Goal: Task Accomplishment & Management: Use online tool/utility

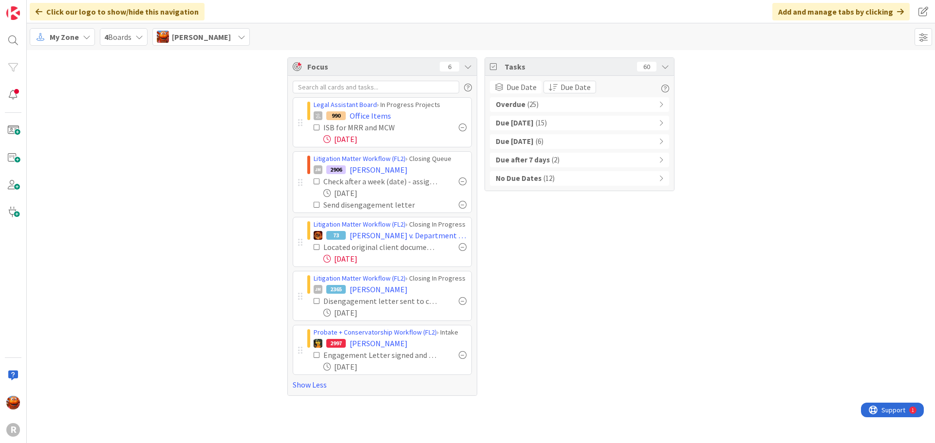
click at [554, 109] on div "Overdue ( 25 )" at bounding box center [579, 104] width 179 height 15
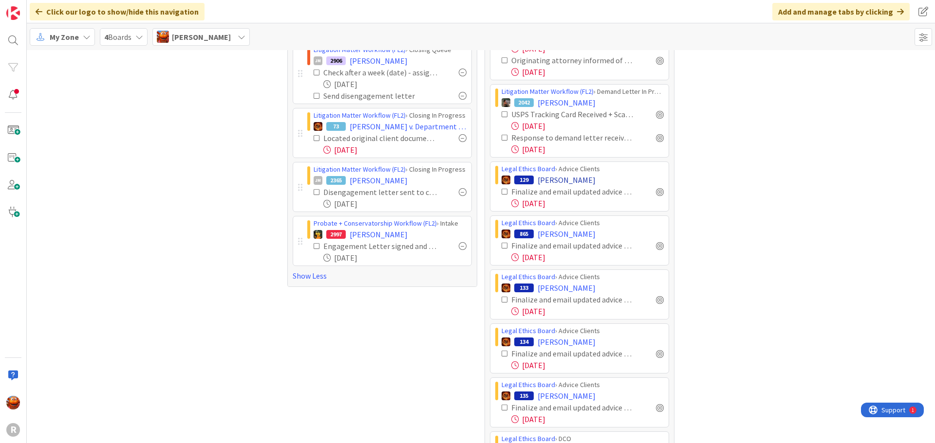
scroll to position [97, 0]
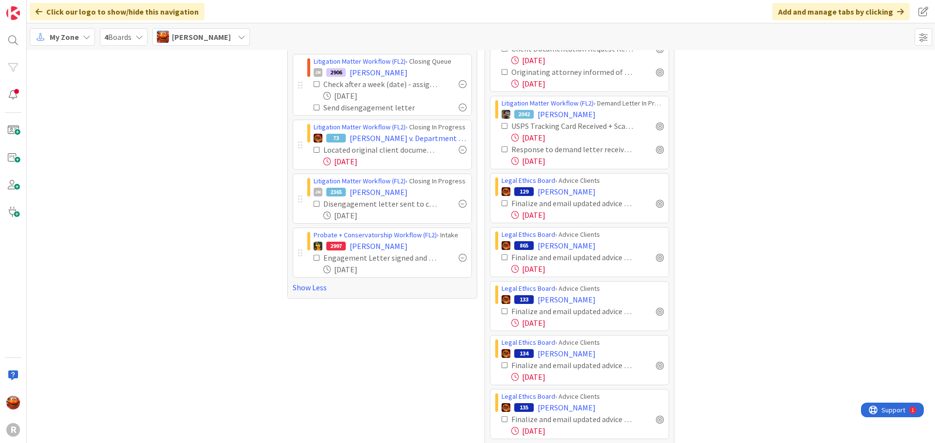
click at [73, 35] on span "My Zone" at bounding box center [64, 37] width 29 height 12
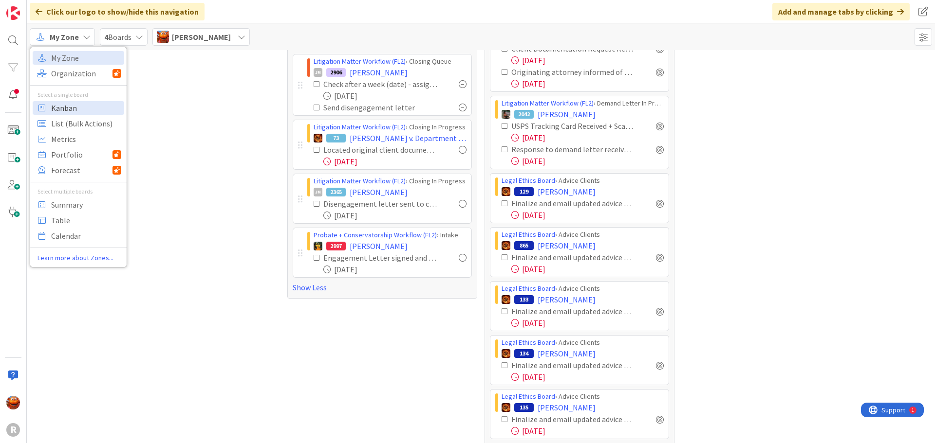
click at [74, 112] on span "Kanban" at bounding box center [86, 108] width 70 height 15
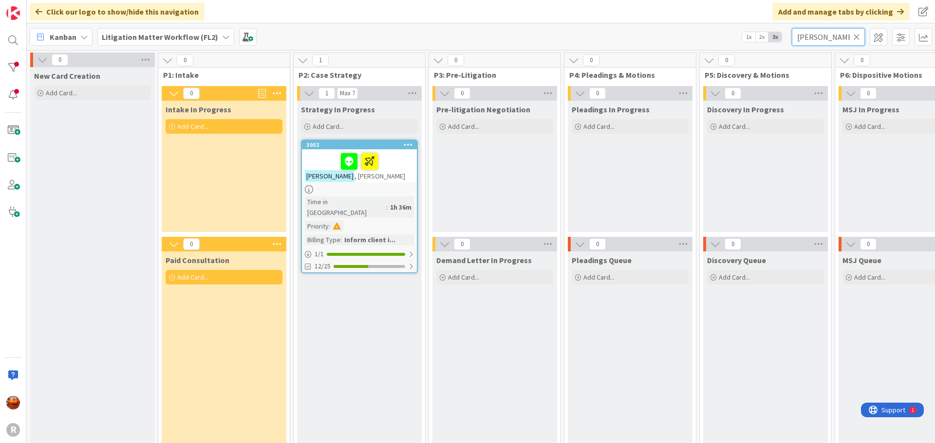
drag, startPoint x: 836, startPoint y: 39, endPoint x: 722, endPoint y: 35, distance: 114.0
click at [722, 35] on div "Kanban Litigation Matter Workflow (FL2) 1x 2x 3x [PERSON_NAME]" at bounding box center [481, 36] width 908 height 27
type input "[PERSON_NAME]"
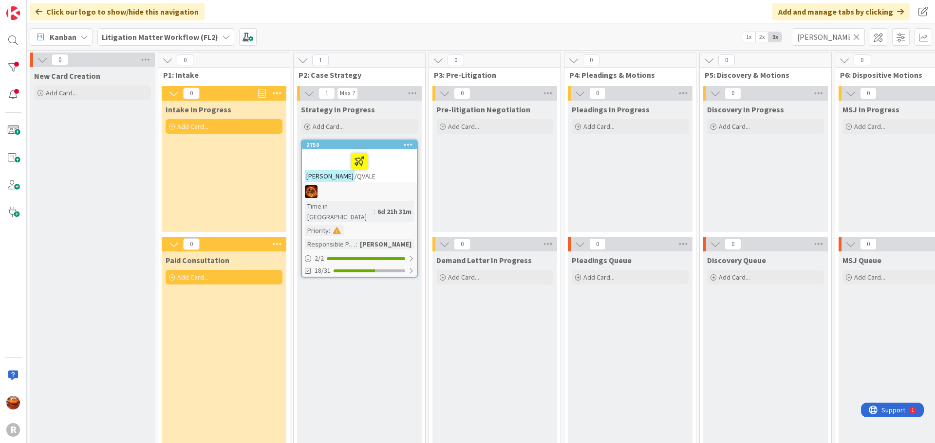
click at [386, 179] on div "[PERSON_NAME] /QVALE" at bounding box center [359, 165] width 115 height 33
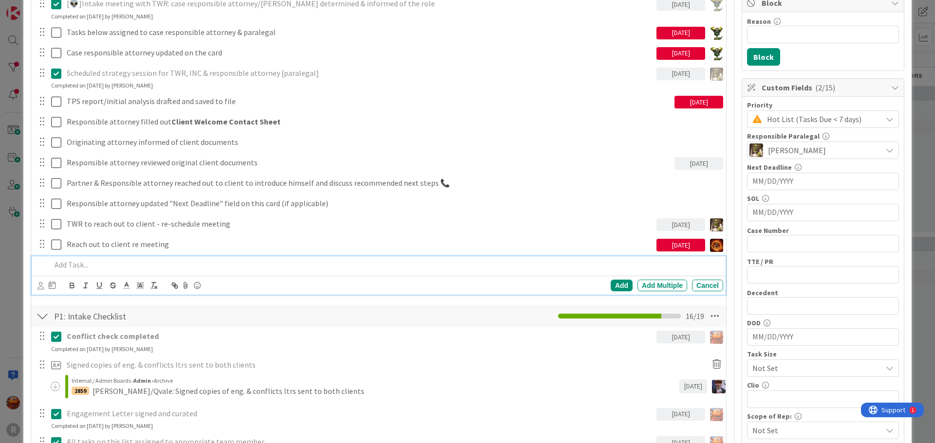
click at [109, 272] on div at bounding box center [385, 265] width 676 height 17
click at [37, 283] on div "Add Add Multiple Cancel" at bounding box center [379, 285] width 694 height 19
click at [40, 287] on icon at bounding box center [40, 285] width 6 height 7
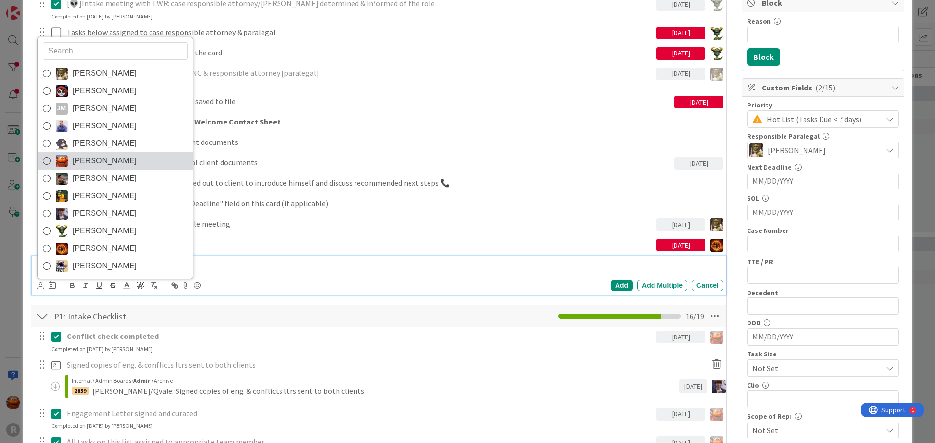
click at [81, 157] on span "[PERSON_NAME]" at bounding box center [105, 161] width 64 height 15
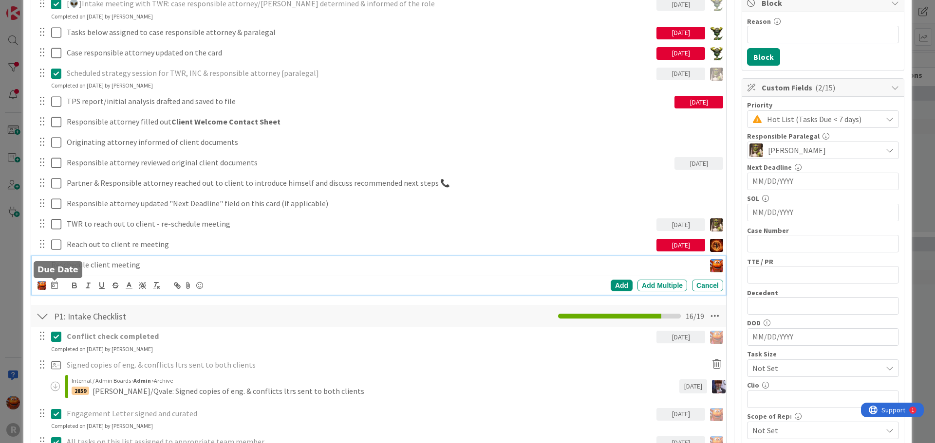
click at [56, 283] on icon at bounding box center [54, 285] width 7 height 8
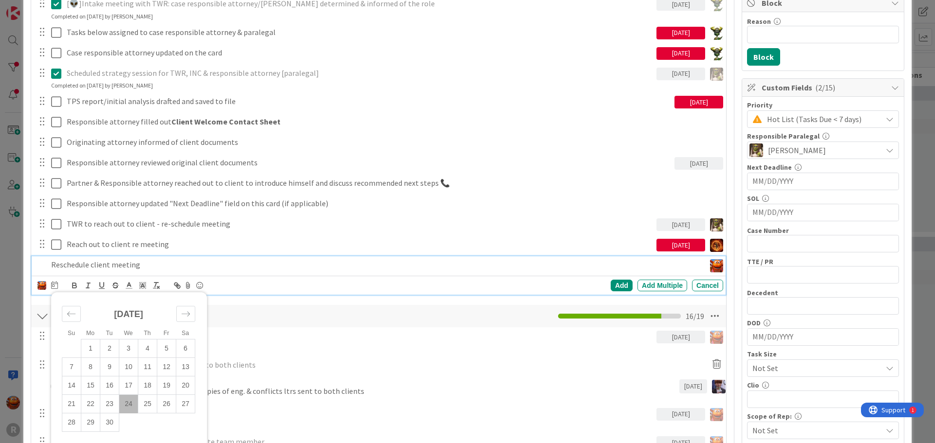
click at [129, 411] on td "24" at bounding box center [128, 404] width 19 height 18
type input "[DATE]"
click at [610, 289] on div "Add" at bounding box center [621, 286] width 22 height 12
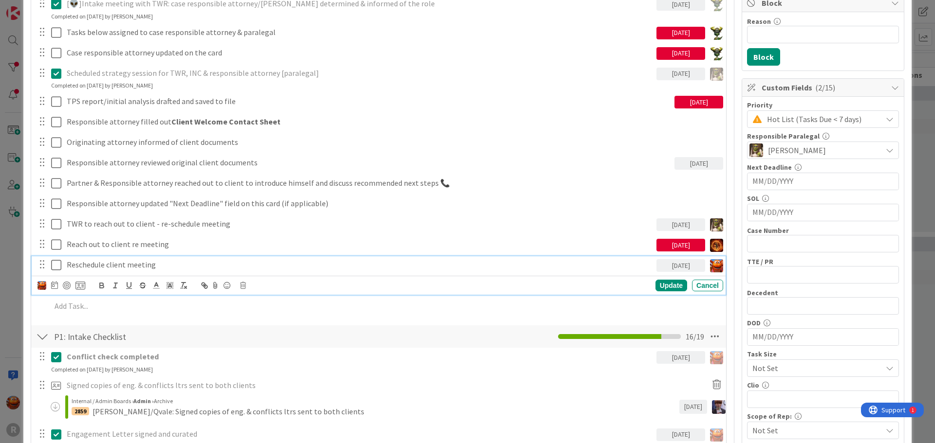
click at [73, 263] on p "Reschedule client meeting" at bounding box center [360, 264] width 586 height 11
click at [66, 285] on div at bounding box center [67, 286] width 8 height 8
click at [5, 250] on div "ID 2750 Litigation Matter Workflow (FL2) Strategy In Progress Title 11 / 128 [P…" at bounding box center [467, 221] width 935 height 443
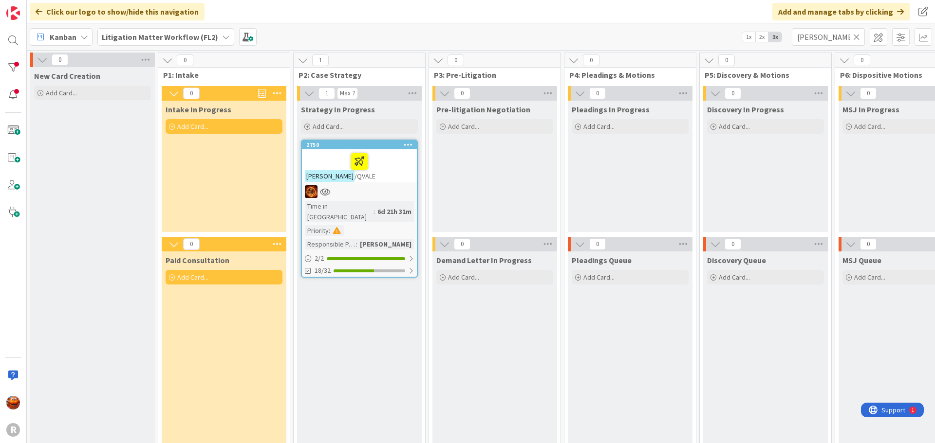
click at [856, 37] on icon at bounding box center [856, 37] width 7 height 9
